Goal: Information Seeking & Learning: Learn about a topic

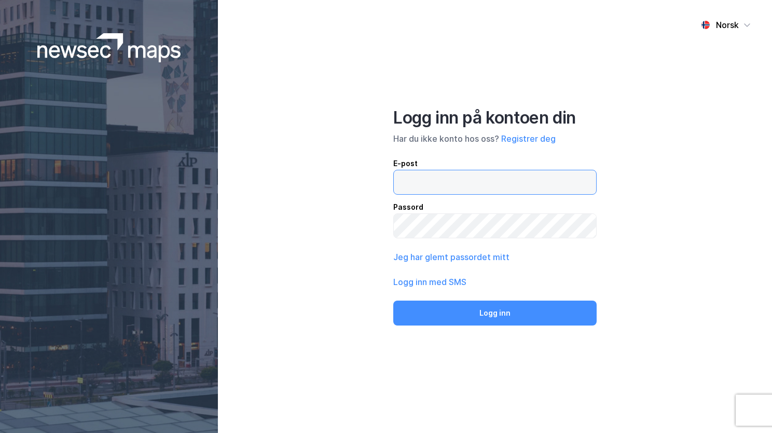
click at [430, 179] on input "email" at bounding box center [495, 182] width 202 height 24
type input "[EMAIL_ADDRESS][PERSON_NAME][PERSON_NAME][DOMAIN_NAME]"
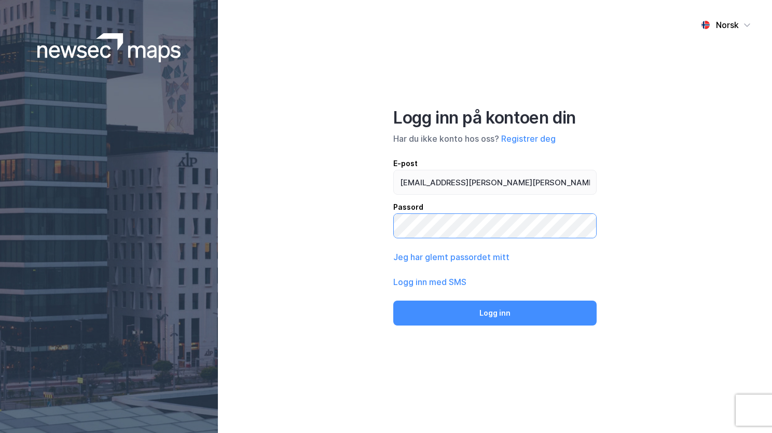
click at [393, 300] on button "Logg inn" at bounding box center [494, 312] width 203 height 25
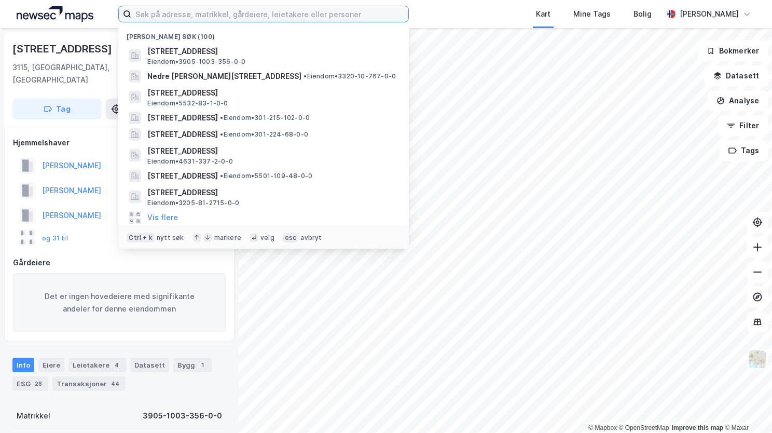
click at [238, 12] on input at bounding box center [269, 14] width 277 height 16
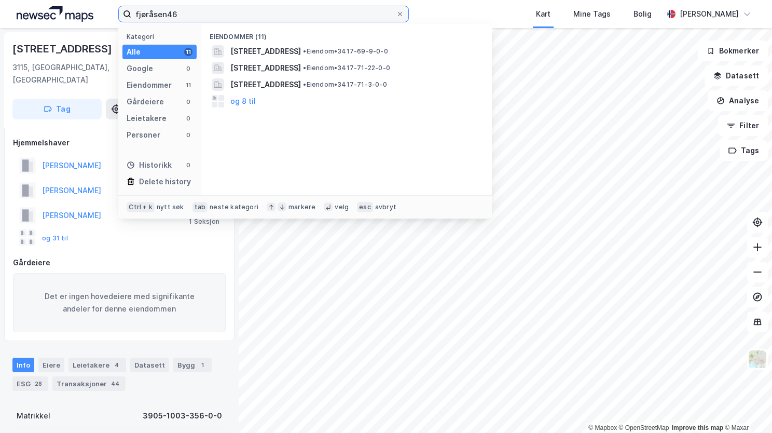
click at [165, 12] on input "fjøråsen46" at bounding box center [263, 14] width 265 height 16
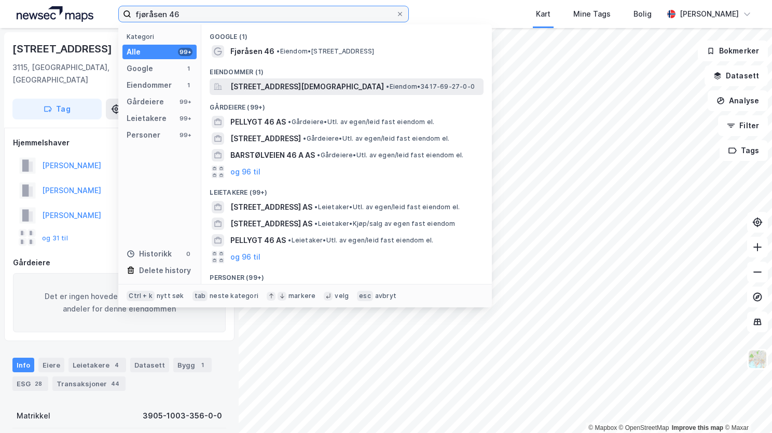
type input "fjøråsen 46"
click at [256, 87] on span "[STREET_ADDRESS][DEMOGRAPHIC_DATA]" at bounding box center [307, 86] width 154 height 12
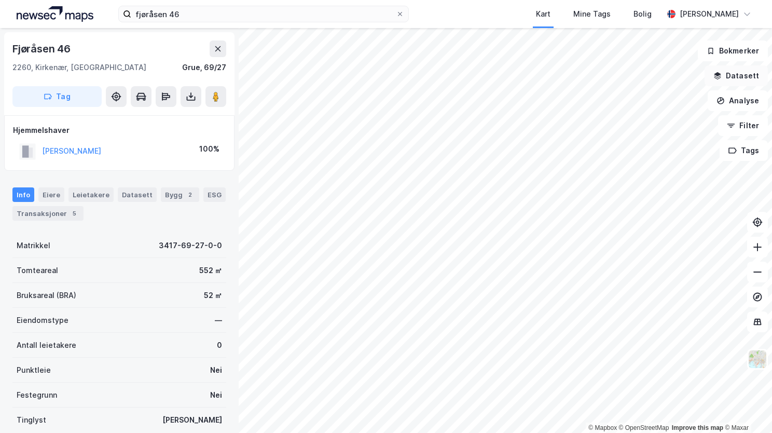
click at [742, 82] on button "Datasett" at bounding box center [735, 75] width 63 height 21
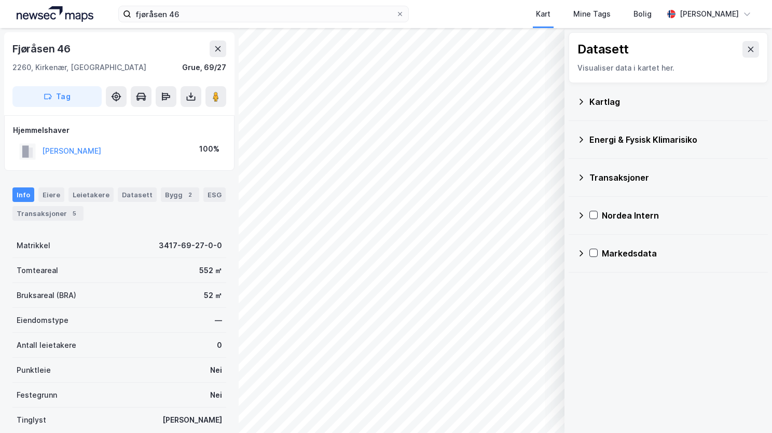
click at [580, 101] on icon at bounding box center [581, 102] width 8 height 8
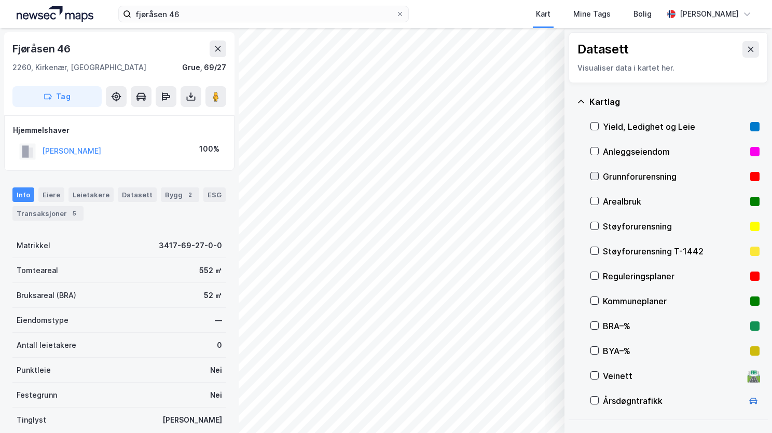
click at [597, 176] on icon at bounding box center [594, 175] width 7 height 7
click at [583, 101] on icon at bounding box center [581, 102] width 8 height 8
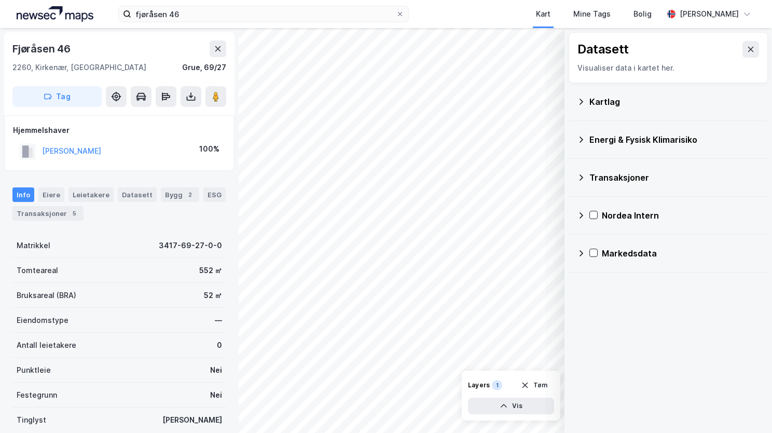
click at [579, 138] on icon at bounding box center [581, 139] width 8 height 8
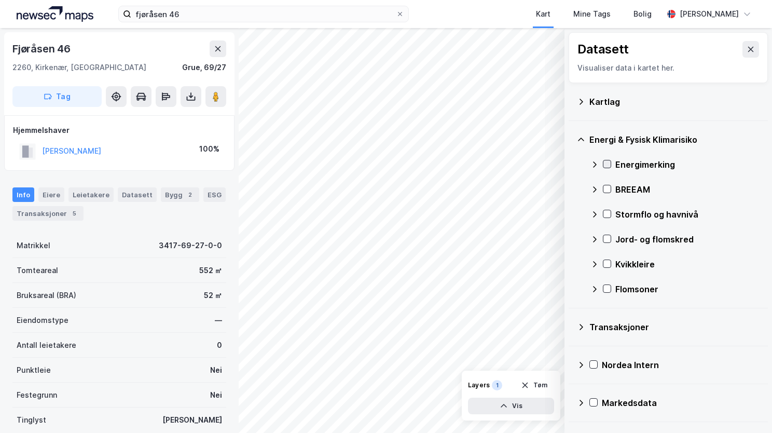
click at [603, 165] on icon at bounding box center [606, 163] width 7 height 7
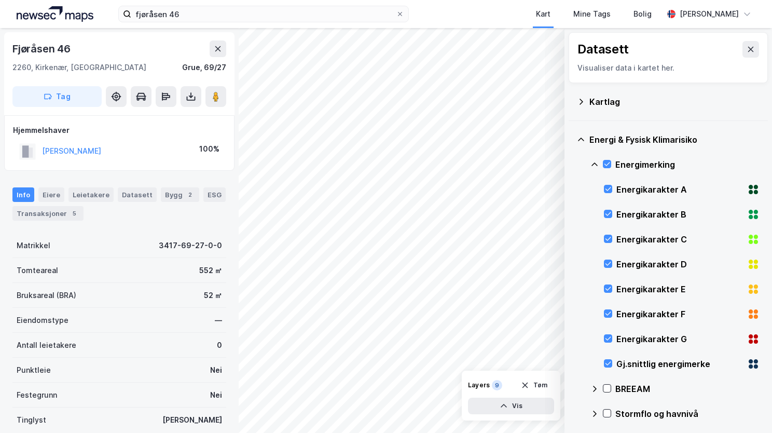
click at [591, 162] on icon at bounding box center [594, 164] width 8 height 8
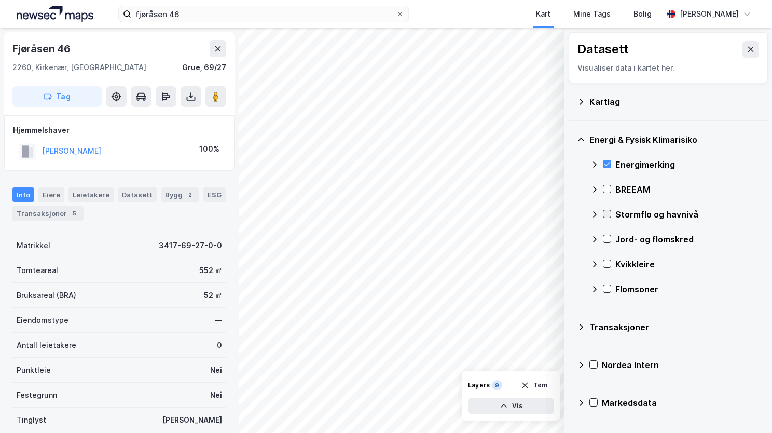
click at [610, 210] on icon at bounding box center [606, 213] width 7 height 7
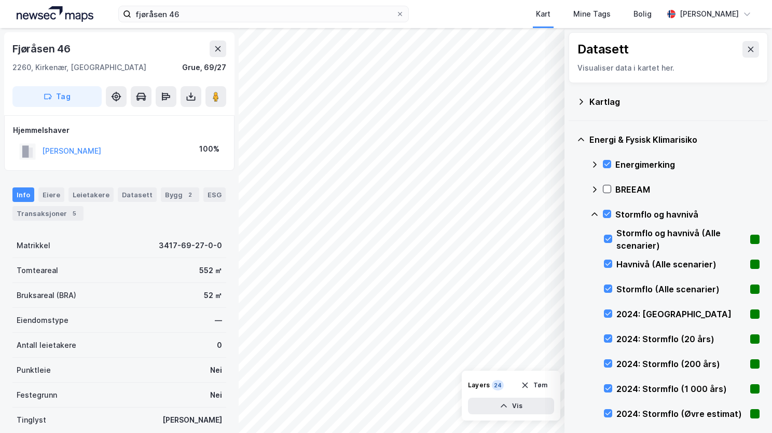
click at [596, 213] on icon at bounding box center [594, 214] width 8 height 8
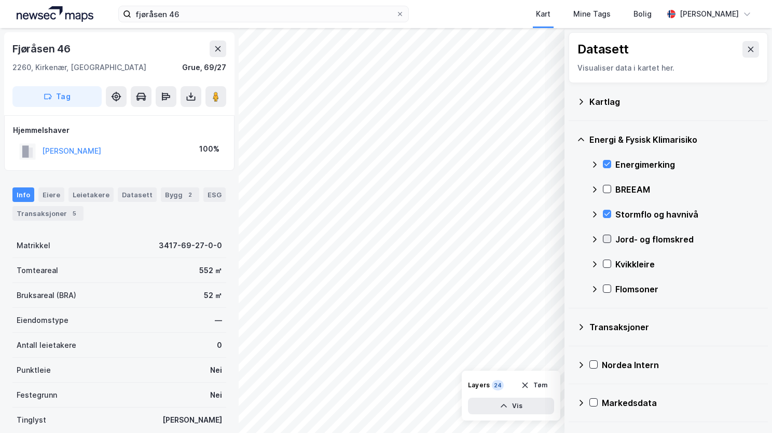
click at [606, 240] on icon at bounding box center [607, 239] width 6 height 4
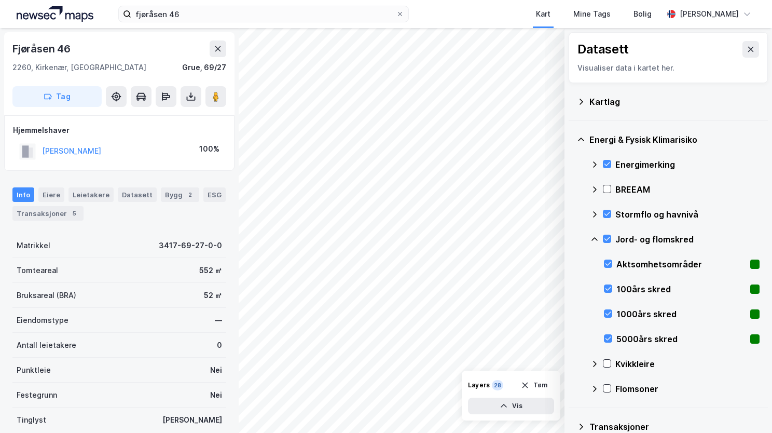
click at [597, 240] on icon at bounding box center [594, 239] width 8 height 8
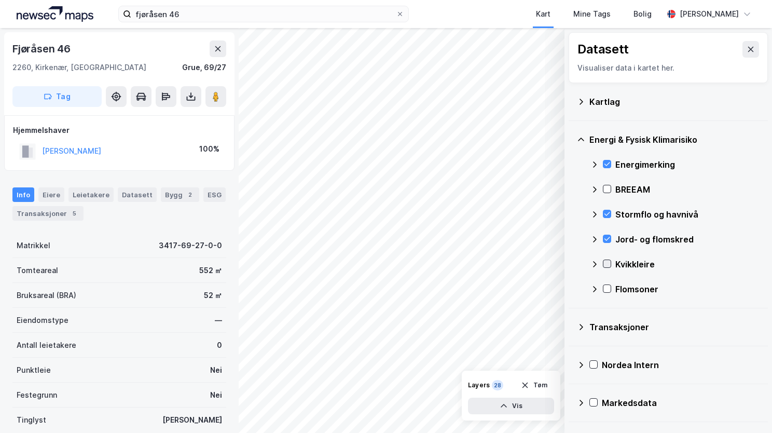
click at [608, 260] on icon at bounding box center [606, 263] width 7 height 7
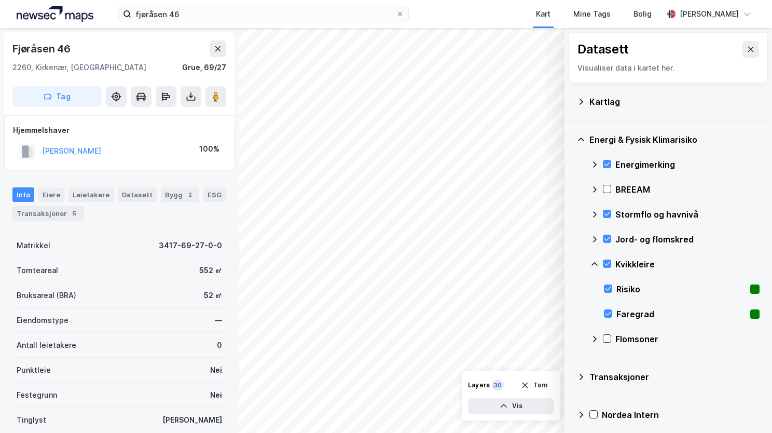
click at [596, 262] on icon at bounding box center [594, 264] width 8 height 8
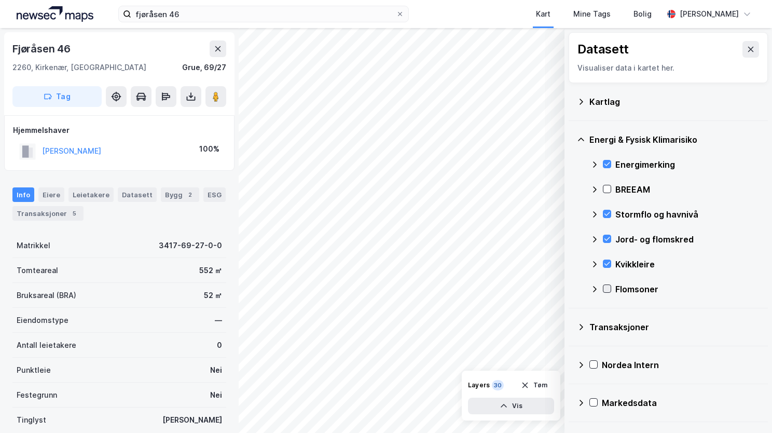
click at [606, 288] on icon at bounding box center [606, 288] width 7 height 7
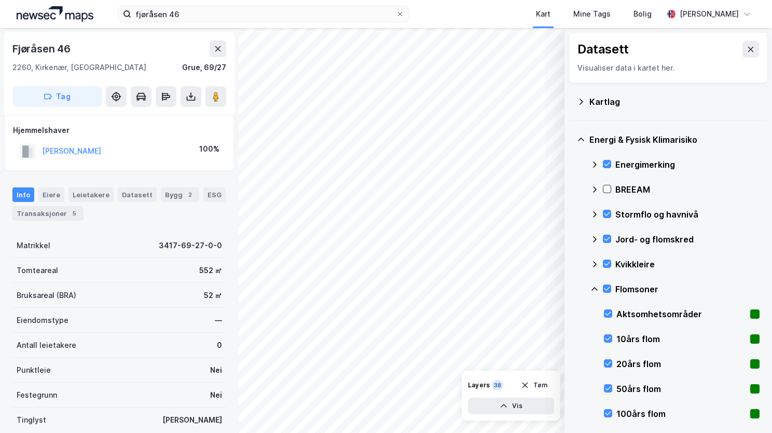
click at [596, 285] on icon at bounding box center [594, 289] width 8 height 8
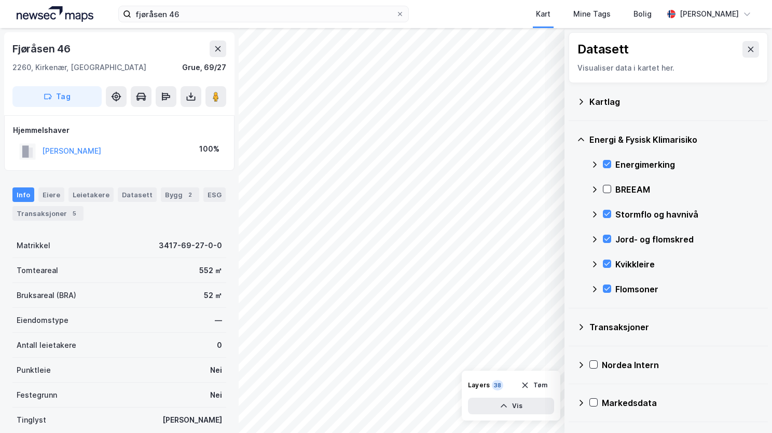
click at [15, 36] on div "[STREET_ADDRESS]" at bounding box center [119, 73] width 230 height 83
